Goal: Task Accomplishment & Management: Complete application form

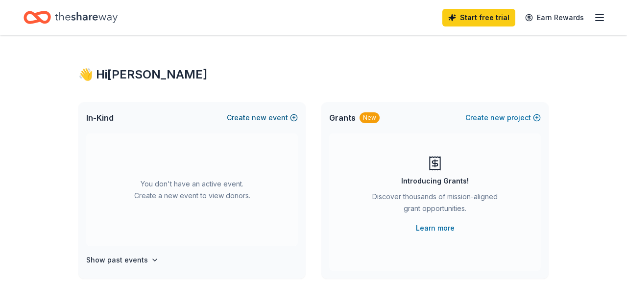
click at [274, 119] on button "Create new event" at bounding box center [262, 118] width 71 height 12
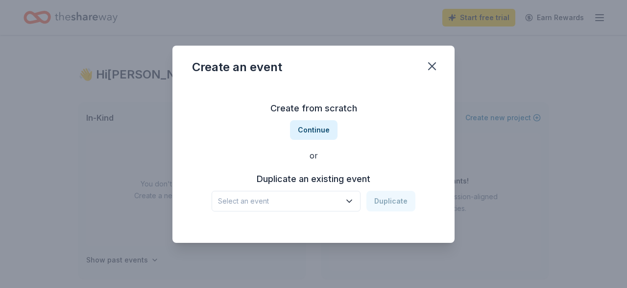
click at [349, 204] on icon "button" at bounding box center [350, 201] width 10 height 10
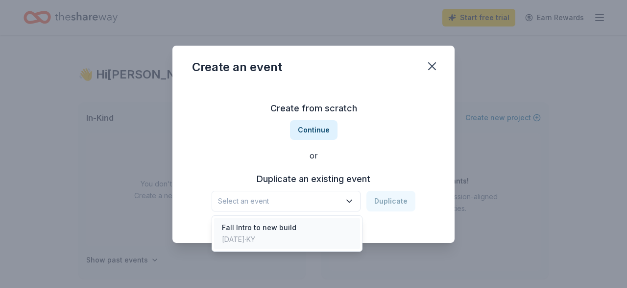
click at [295, 230] on div "Fall Intro to new build Sep 14, 2024 · KY" at bounding box center [287, 233] width 146 height 31
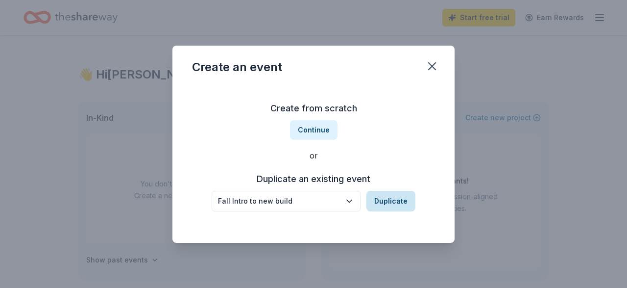
click at [392, 201] on button "Duplicate" at bounding box center [391, 201] width 49 height 21
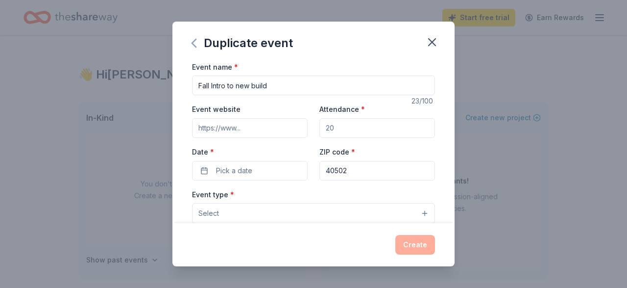
click at [192, 41] on icon "button" at bounding box center [194, 43] width 16 height 16
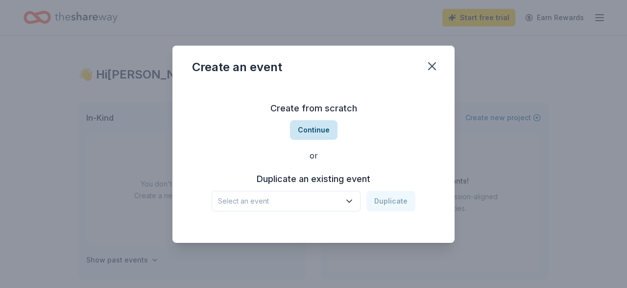
click at [315, 133] on button "Continue" at bounding box center [314, 130] width 48 height 20
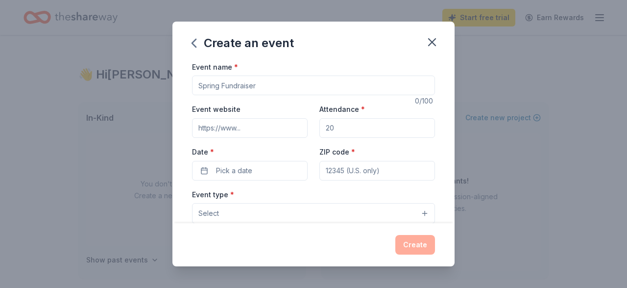
drag, startPoint x: 266, startPoint y: 88, endPoint x: 178, endPoint y: 82, distance: 88.4
click at [192, 86] on input "Event name *" at bounding box center [313, 85] width 243 height 20
type input "P"
type input "Running Pumpkin 5K"
click at [231, 170] on span "Pick a date" at bounding box center [234, 171] width 36 height 12
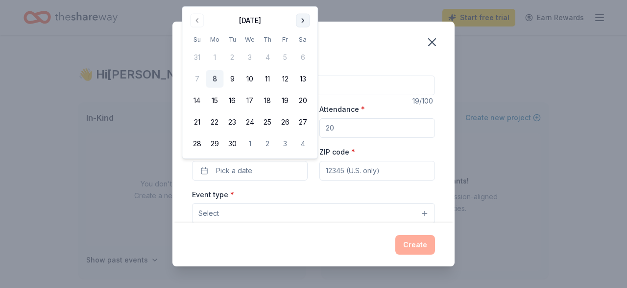
click at [306, 17] on button "Go to next month" at bounding box center [303, 21] width 14 height 14
click at [306, 98] on button "18" at bounding box center [303, 101] width 18 height 18
click at [359, 173] on input "ZIP code *" at bounding box center [378, 171] width 116 height 20
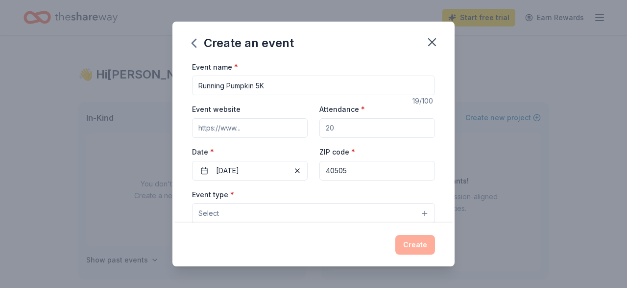
type input "40505"
click at [418, 216] on button "Select" at bounding box center [313, 213] width 243 height 21
click at [219, 214] on button "Select" at bounding box center [313, 213] width 243 height 21
click at [424, 214] on button "Select" at bounding box center [313, 213] width 243 height 21
click at [215, 213] on span "Select" at bounding box center [208, 213] width 21 height 12
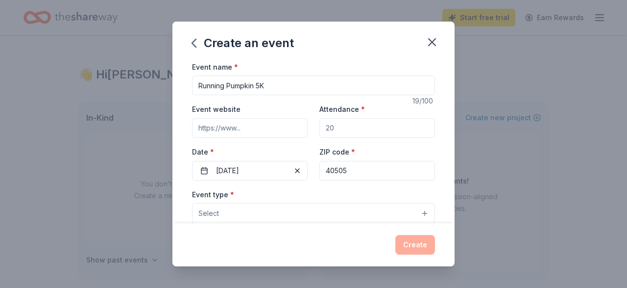
click at [214, 213] on span "Select" at bounding box center [208, 213] width 21 height 12
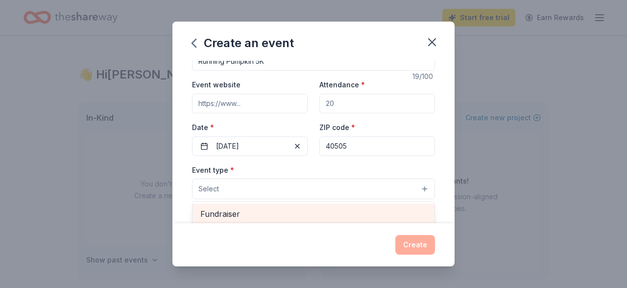
click at [213, 213] on span "Fundraiser" at bounding box center [313, 213] width 226 height 13
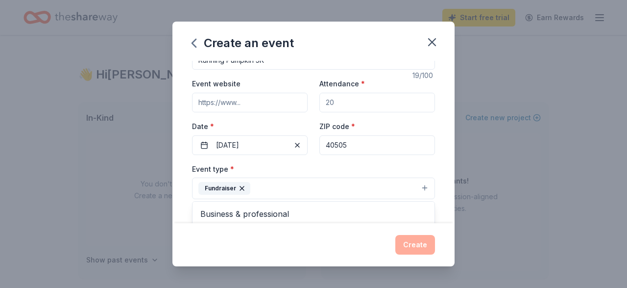
drag, startPoint x: 348, startPoint y: 99, endPoint x: 341, endPoint y: 104, distance: 8.8
click at [347, 99] on div "Event name * Running Pumpkin 5K 19 /100 Event website Attendance * Date * 10/18…" at bounding box center [313, 262] width 243 height 454
click at [331, 105] on input "Attendance *" at bounding box center [378, 103] width 116 height 20
type input "100"
click at [246, 101] on input "Event website" at bounding box center [250, 103] width 116 height 20
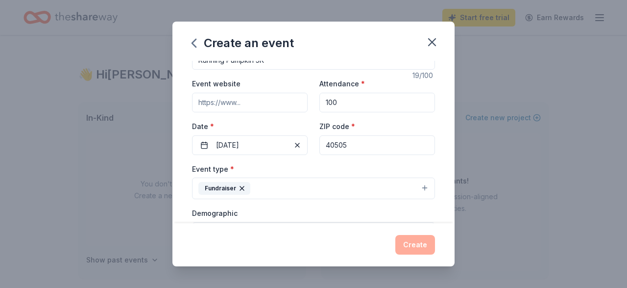
paste input "https://runsignup.com/Race/KY/Lexington/TheRunningPumpkin"
type input "https://runsignup.com/Race/KY/Lexington/TheRunningPumpkin"
click at [410, 244] on div "Create" at bounding box center [313, 245] width 243 height 20
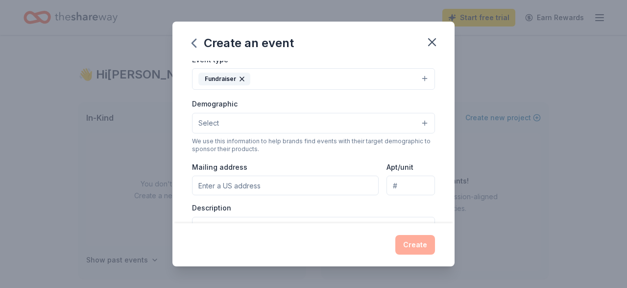
scroll to position [77, 0]
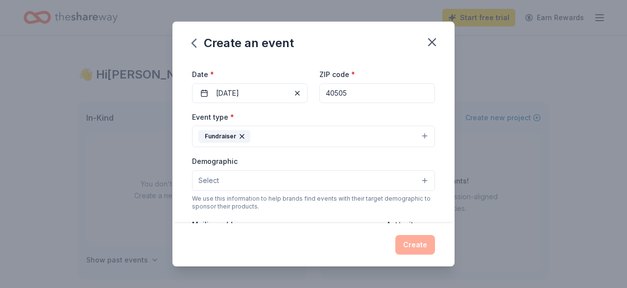
click at [423, 179] on button "Select" at bounding box center [313, 180] width 243 height 21
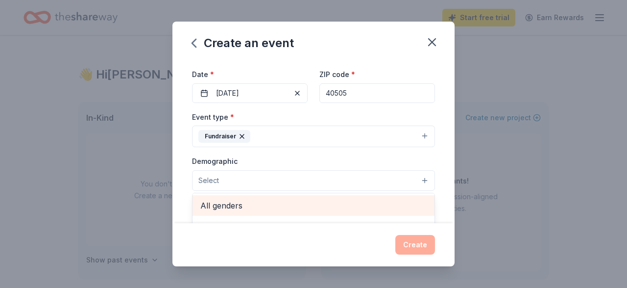
click at [224, 209] on span "All genders" at bounding box center [313, 205] width 226 height 13
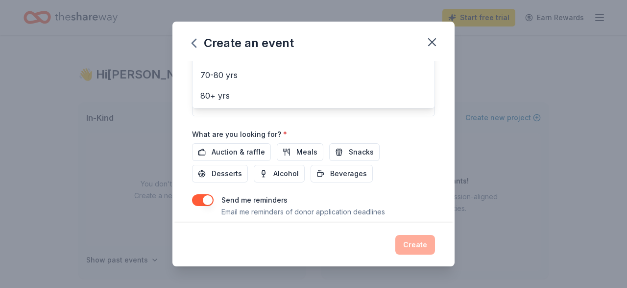
scroll to position [305, 0]
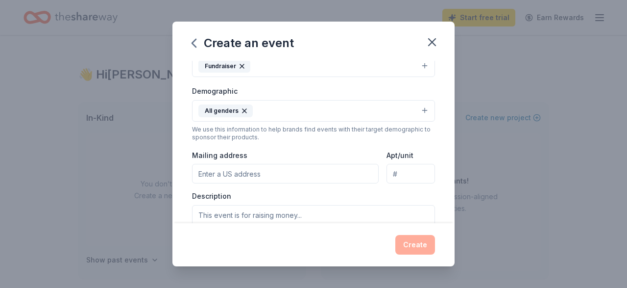
scroll to position [172, 0]
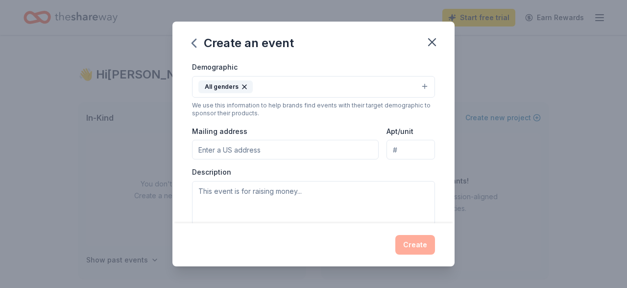
click at [222, 149] on input "Mailing address" at bounding box center [285, 150] width 187 height 20
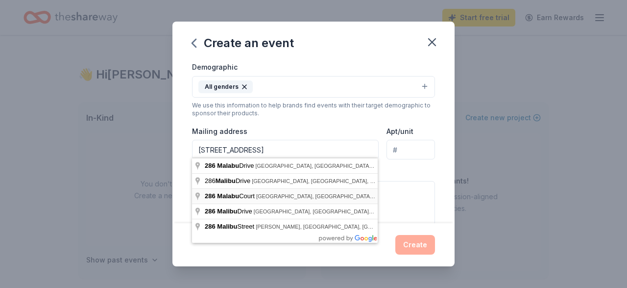
type input "286 Malabu Court, Lexington, KY, 40502"
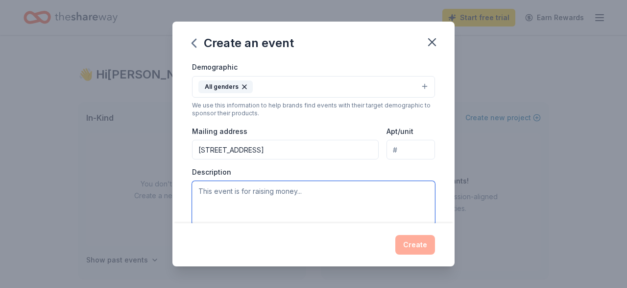
click at [209, 196] on textarea at bounding box center [313, 203] width 243 height 44
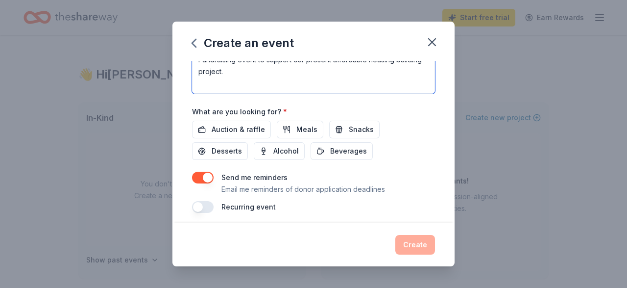
scroll to position [305, 0]
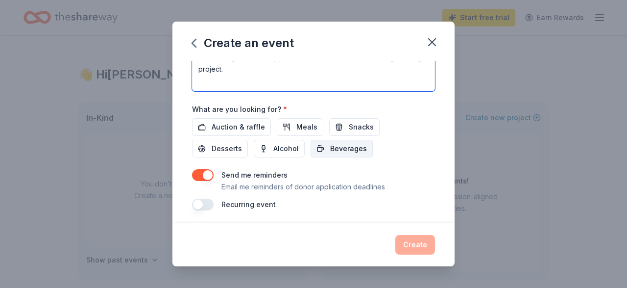
type textarea "Fundraising event to support our present affordable housing building project."
click at [330, 144] on span "Beverages" at bounding box center [348, 149] width 37 height 12
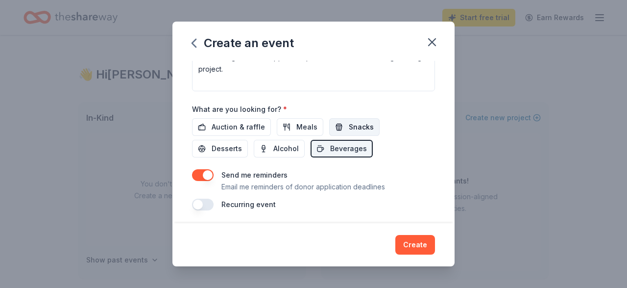
click at [351, 121] on span "Snacks" at bounding box center [361, 127] width 25 height 12
click at [413, 243] on button "Create" at bounding box center [415, 245] width 40 height 20
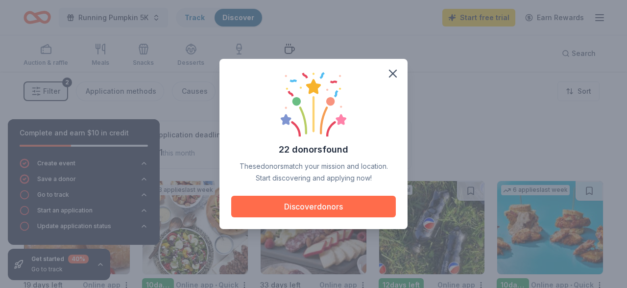
click at [307, 203] on button "Discover donors" at bounding box center [313, 207] width 165 height 22
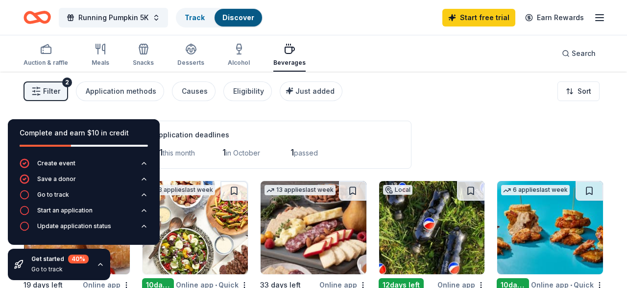
click at [431, 98] on div "Filter 2 Application methods Causes Eligibility Just added Sort" at bounding box center [313, 91] width 627 height 39
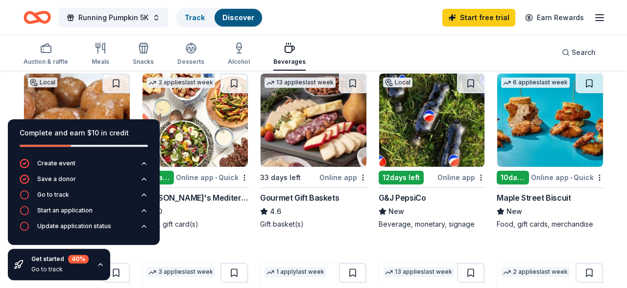
scroll to position [102, 0]
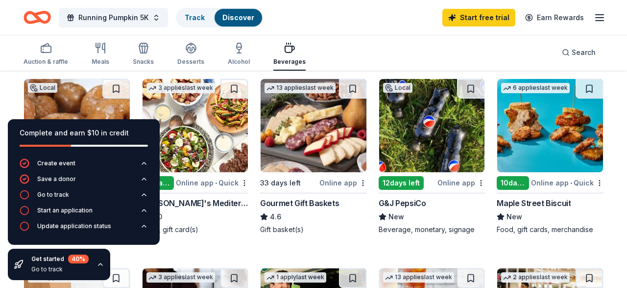
click at [455, 181] on div "Online app" at bounding box center [462, 182] width 48 height 12
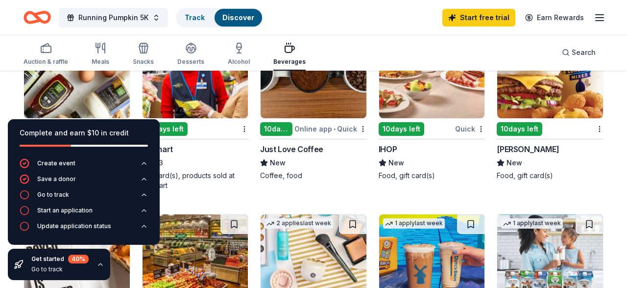
scroll to position [561, 0]
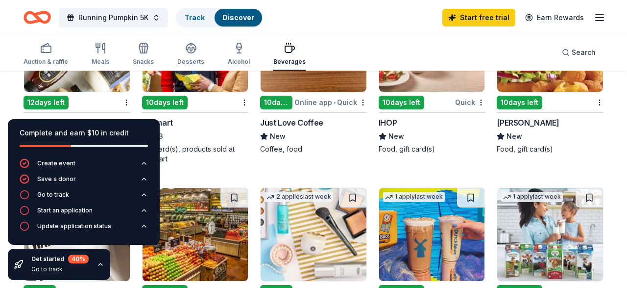
click at [45, 100] on div "12 days left" at bounding box center [46, 103] width 45 height 14
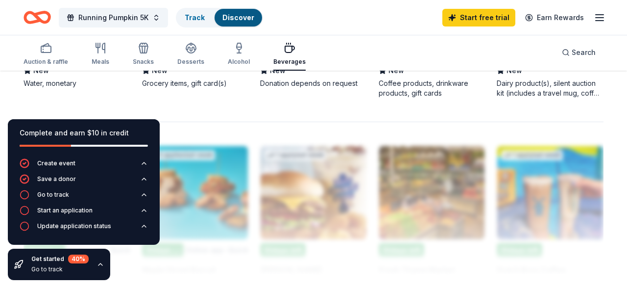
scroll to position [764, 0]
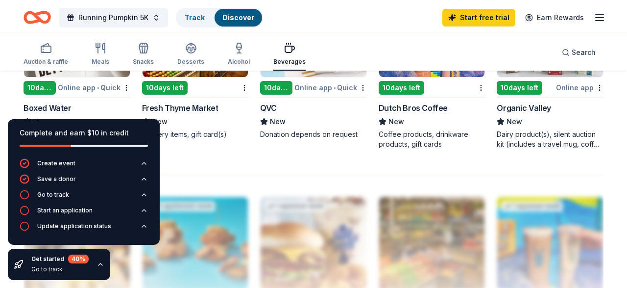
click at [38, 85] on div "10 days left" at bounding box center [40, 88] width 32 height 14
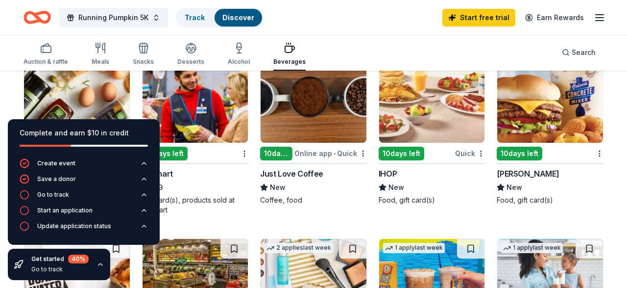
scroll to position [561, 0]
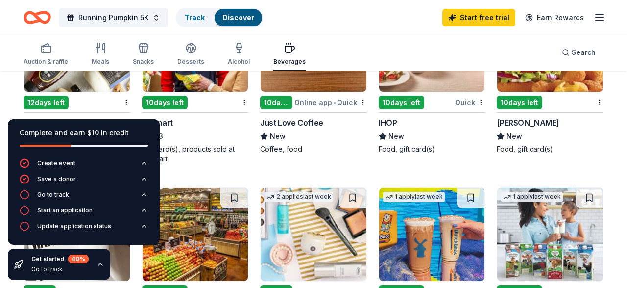
click at [175, 97] on div "10 days left" at bounding box center [165, 103] width 46 height 14
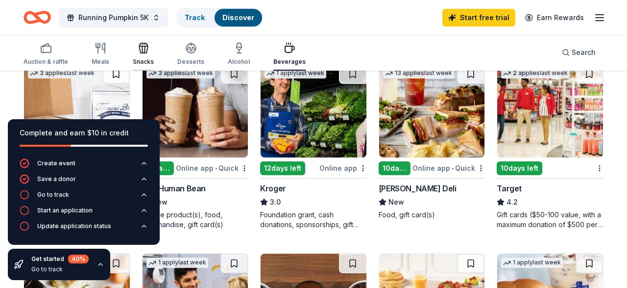
click at [141, 46] on icon "button" at bounding box center [143, 49] width 9 height 7
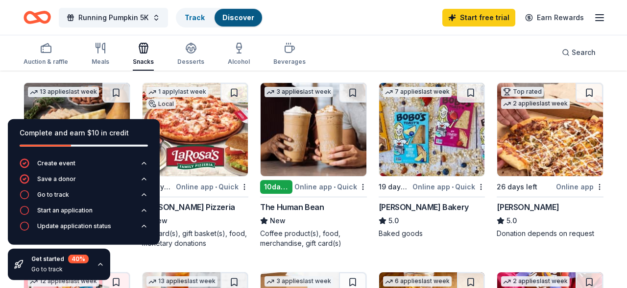
scroll to position [306, 0]
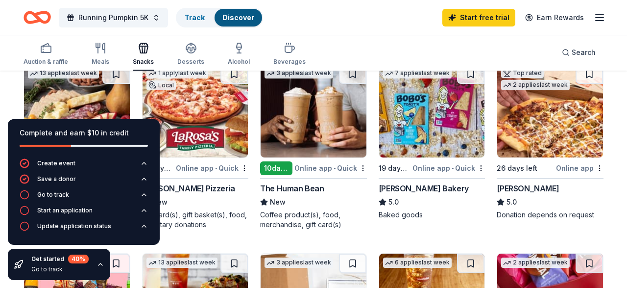
click at [572, 166] on div "Online app" at bounding box center [580, 168] width 48 height 12
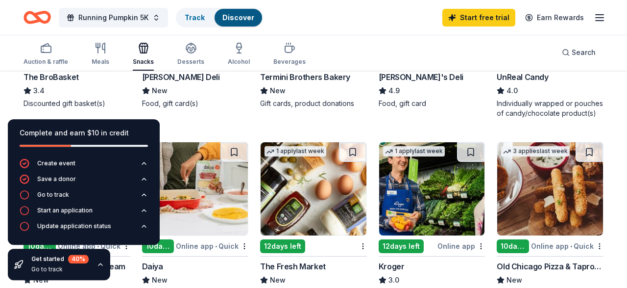
scroll to position [582, 0]
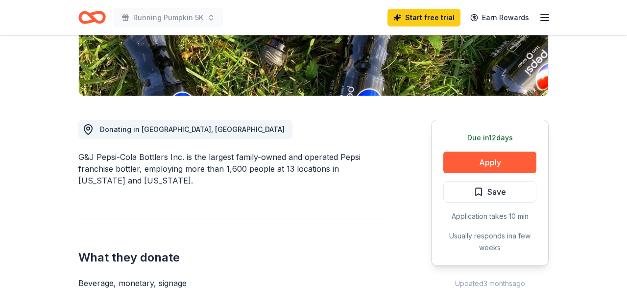
scroll to position [204, 0]
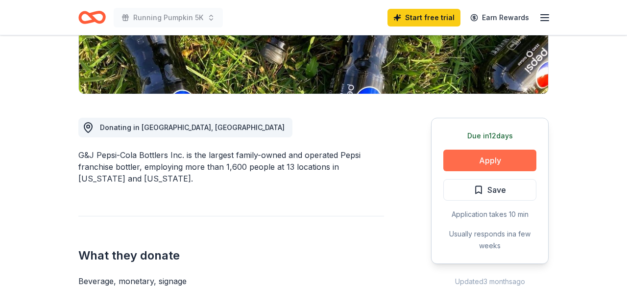
click at [481, 163] on button "Apply" at bounding box center [489, 160] width 93 height 22
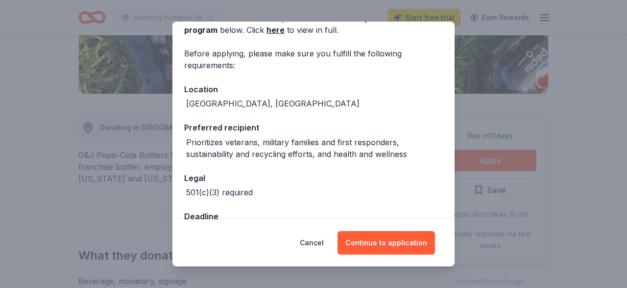
scroll to position [87, 0]
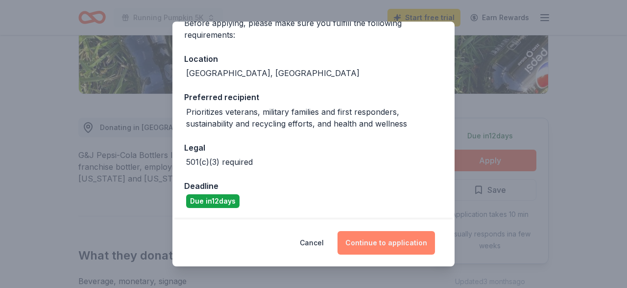
click at [378, 245] on button "Continue to application" at bounding box center [387, 243] width 98 height 24
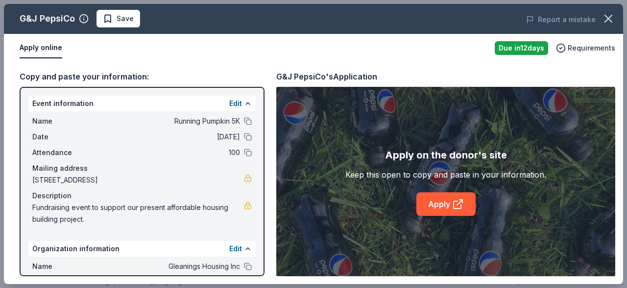
scroll to position [79, 0]
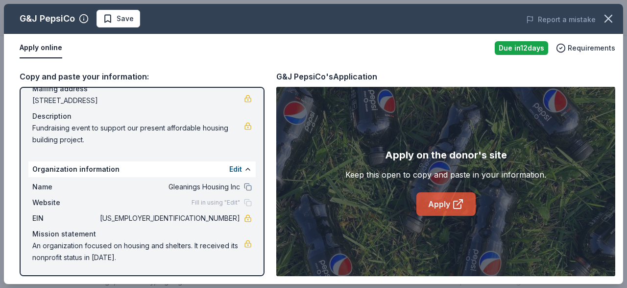
click at [447, 204] on link "Apply" at bounding box center [446, 204] width 59 height 24
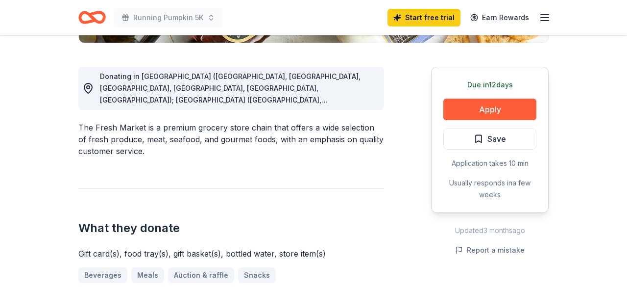
scroll to position [306, 0]
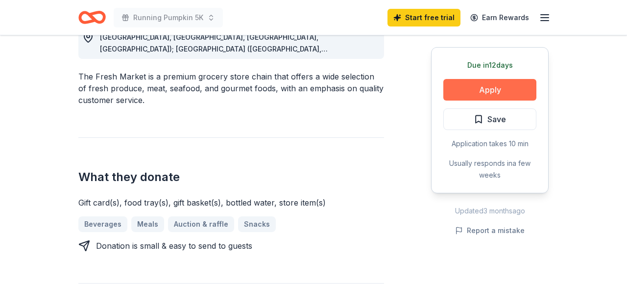
click at [480, 89] on button "Apply" at bounding box center [489, 90] width 93 height 22
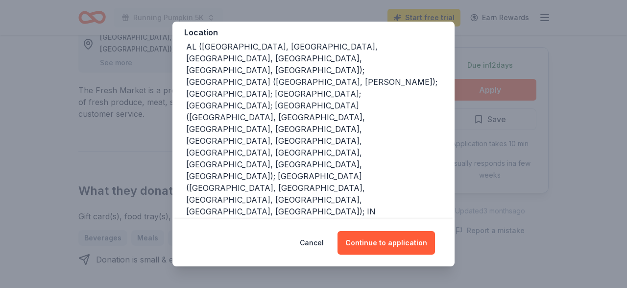
scroll to position [171, 0]
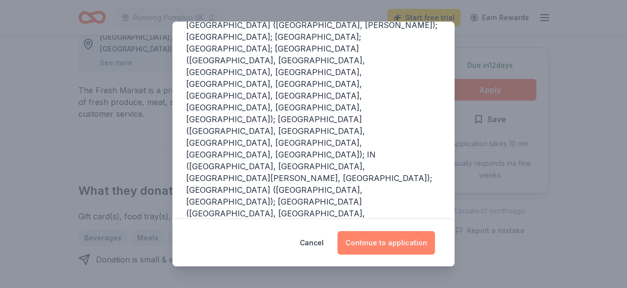
click at [394, 243] on button "Continue to application" at bounding box center [387, 243] width 98 height 24
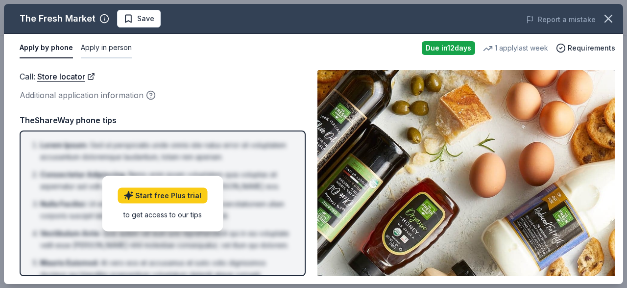
click at [103, 48] on button "Apply in person" at bounding box center [106, 48] width 51 height 21
click at [57, 77] on link "Store locator" at bounding box center [67, 76] width 58 height 13
click at [72, 97] on div "Additional application information" at bounding box center [163, 95] width 286 height 13
click at [576, 48] on span "Requirements" at bounding box center [592, 48] width 48 height 12
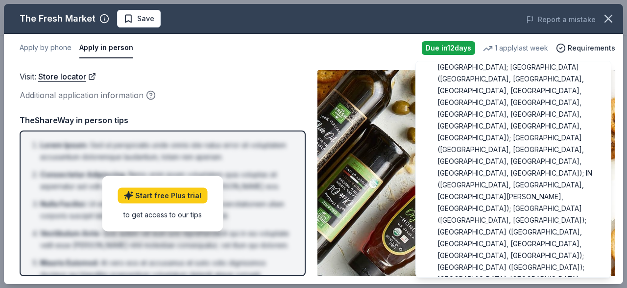
scroll to position [0, 0]
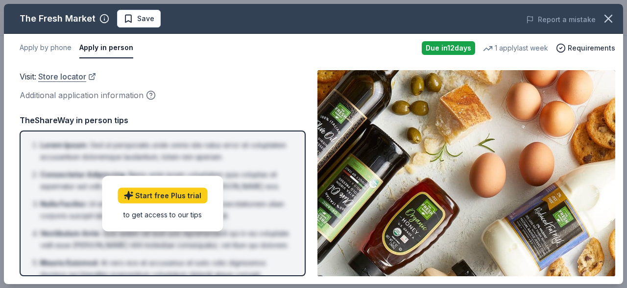
click at [50, 77] on link "Store locator" at bounding box center [67, 76] width 58 height 13
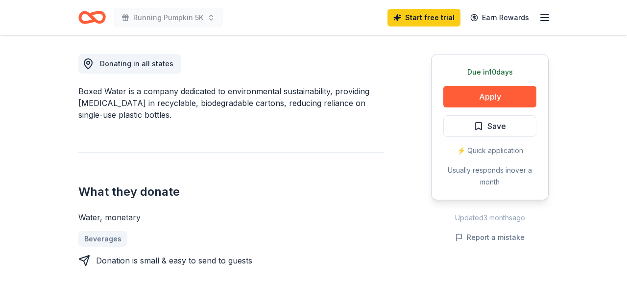
scroll to position [306, 0]
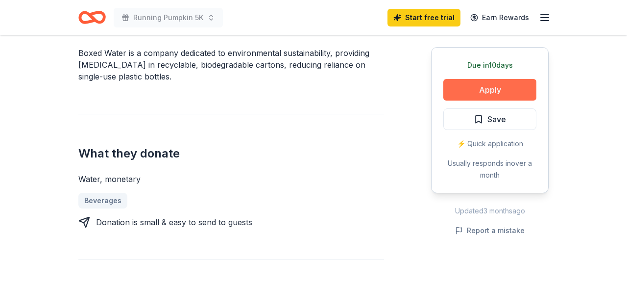
click at [491, 85] on button "Apply" at bounding box center [489, 90] width 93 height 22
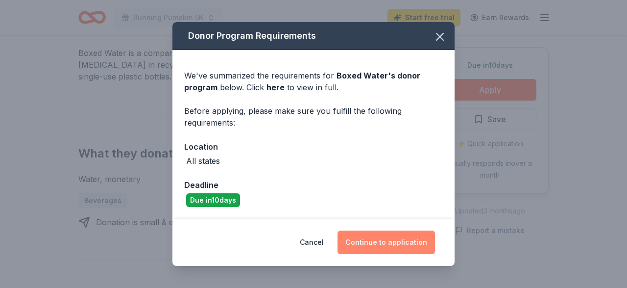
click at [372, 240] on button "Continue to application" at bounding box center [387, 242] width 98 height 24
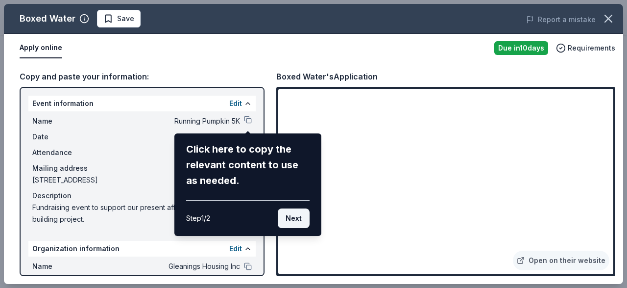
click at [289, 215] on button "Next" at bounding box center [294, 218] width 32 height 20
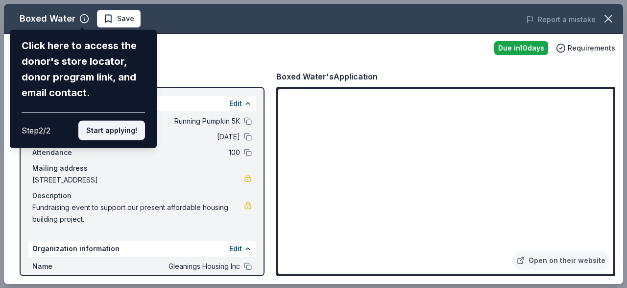
click at [107, 121] on button "Start applying!" at bounding box center [111, 131] width 67 height 20
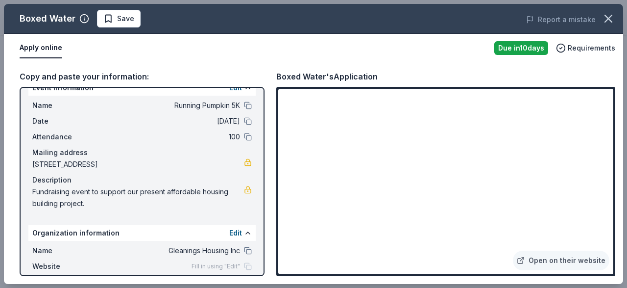
scroll to position [0, 0]
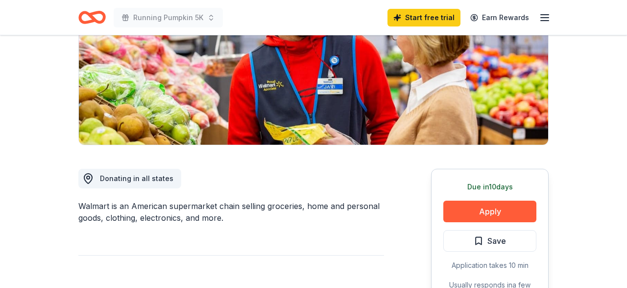
scroll to position [255, 0]
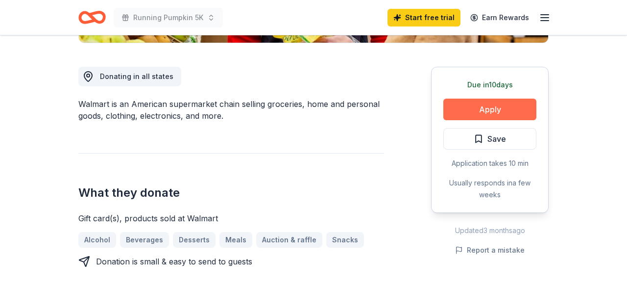
click at [494, 112] on button "Apply" at bounding box center [489, 109] width 93 height 22
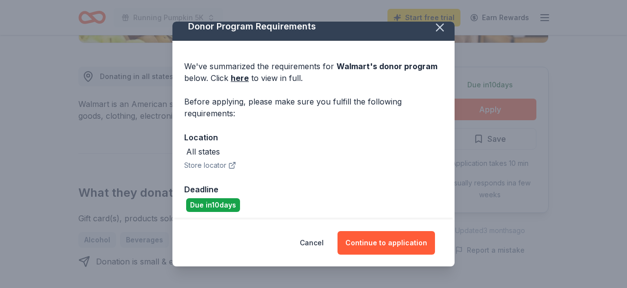
scroll to position [12, 0]
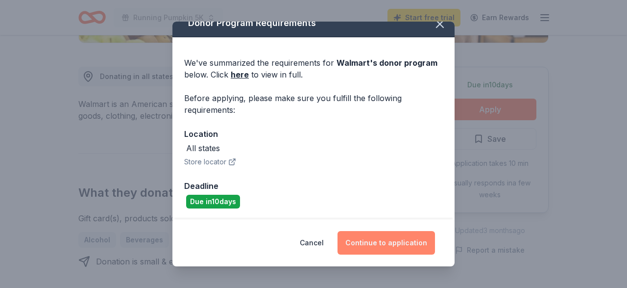
click at [372, 243] on button "Continue to application" at bounding box center [387, 243] width 98 height 24
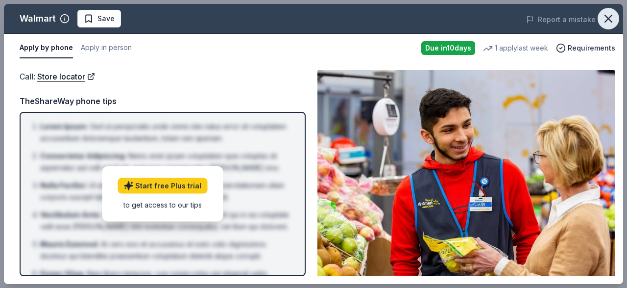
click at [611, 15] on icon "button" at bounding box center [609, 19] width 14 height 14
